Goal: Use online tool/utility

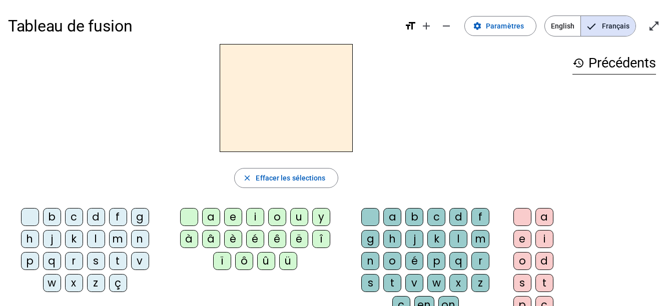
click at [118, 219] on div "f" at bounding box center [118, 217] width 18 height 18
click at [253, 215] on div "i" at bounding box center [255, 217] width 18 height 18
click at [455, 237] on div "l" at bounding box center [459, 239] width 18 height 18
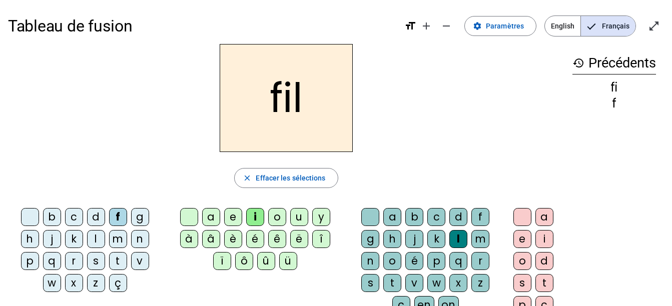
click at [116, 243] on div "m" at bounding box center [118, 239] width 18 height 18
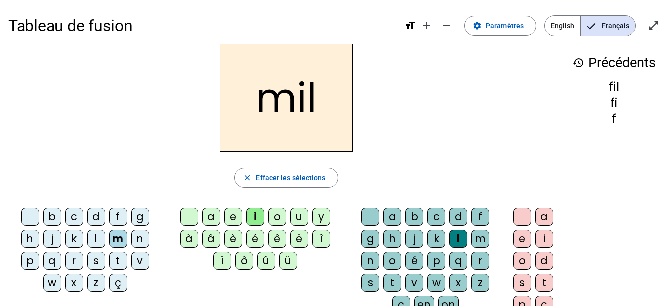
click at [115, 264] on div "t" at bounding box center [118, 261] width 18 height 18
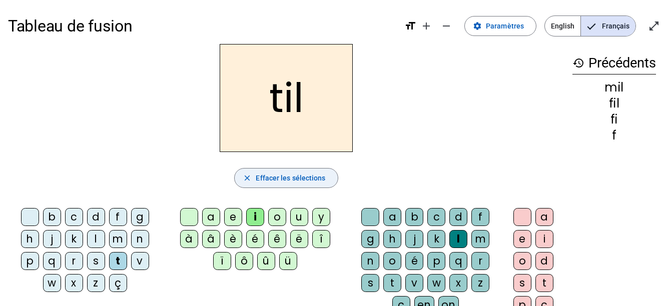
click at [279, 183] on span "Effacer les sélections" at bounding box center [291, 178] width 70 height 12
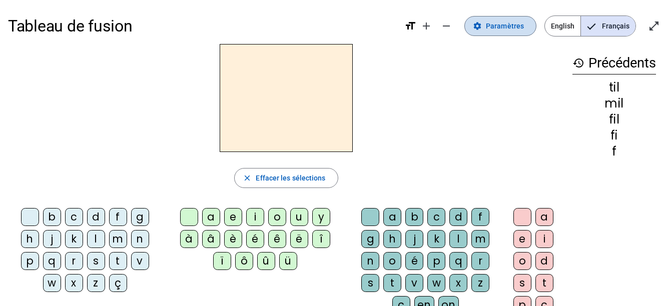
click at [507, 33] on span at bounding box center [500, 26] width 71 height 24
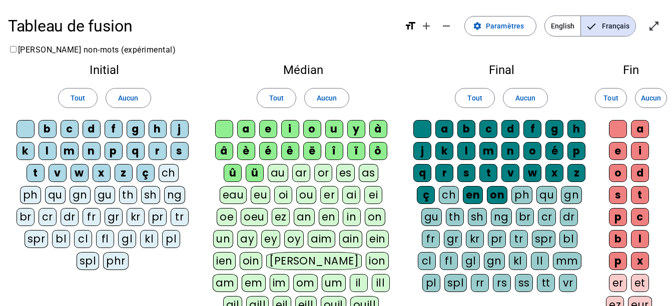
click at [413, 29] on mat-icon "format_size" at bounding box center [411, 26] width 12 height 12
